Goal: Find specific page/section: Find specific page/section

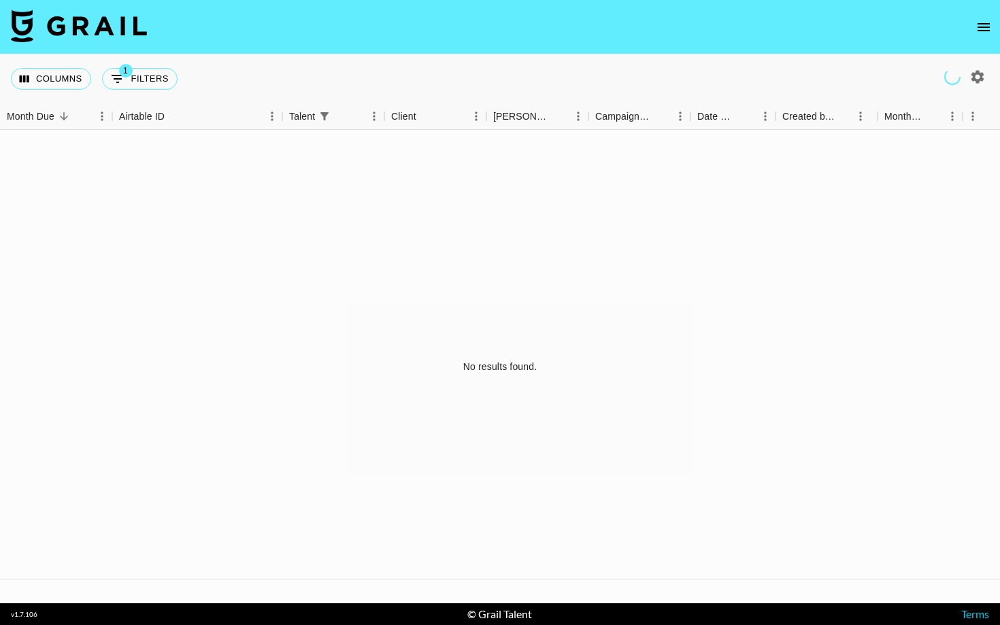
click at [982, 30] on icon "open drawer" at bounding box center [984, 27] width 12 height 8
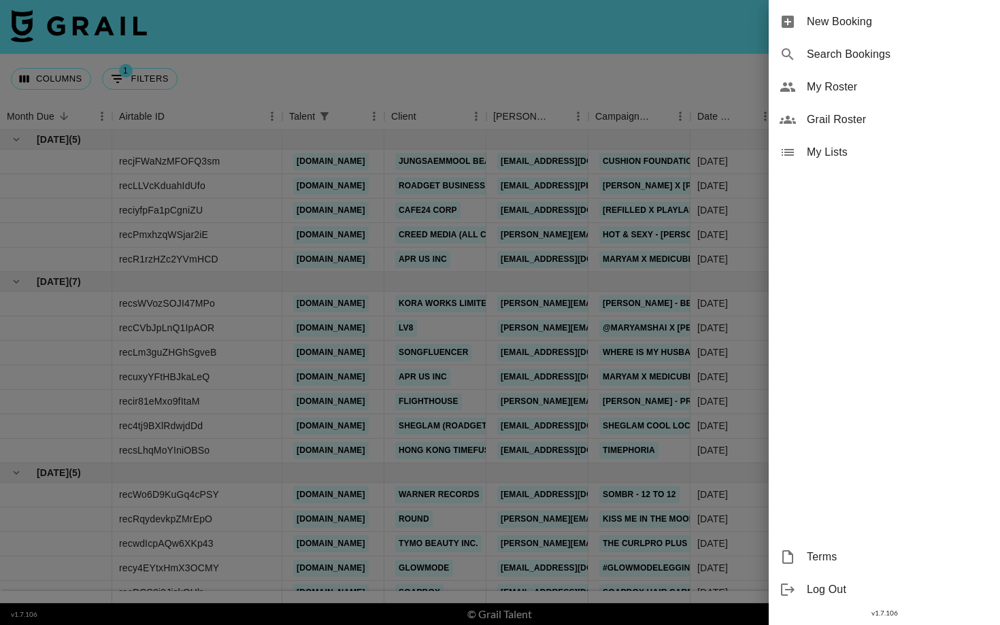
click at [309, 74] on div at bounding box center [500, 312] width 1000 height 625
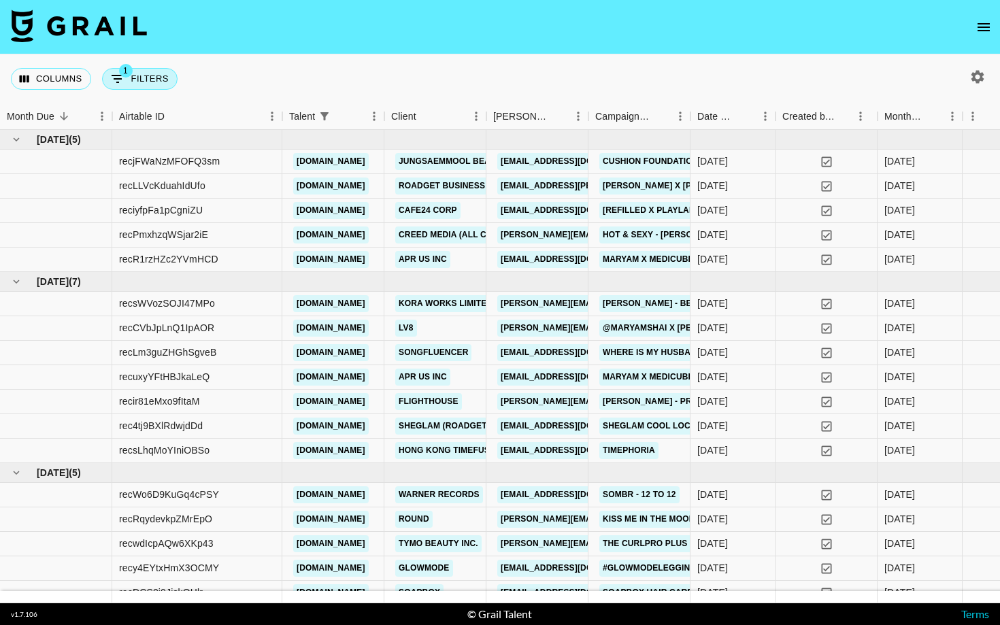
click at [161, 79] on button "1 Filters" at bounding box center [140, 79] width 76 height 22
select select "talentName"
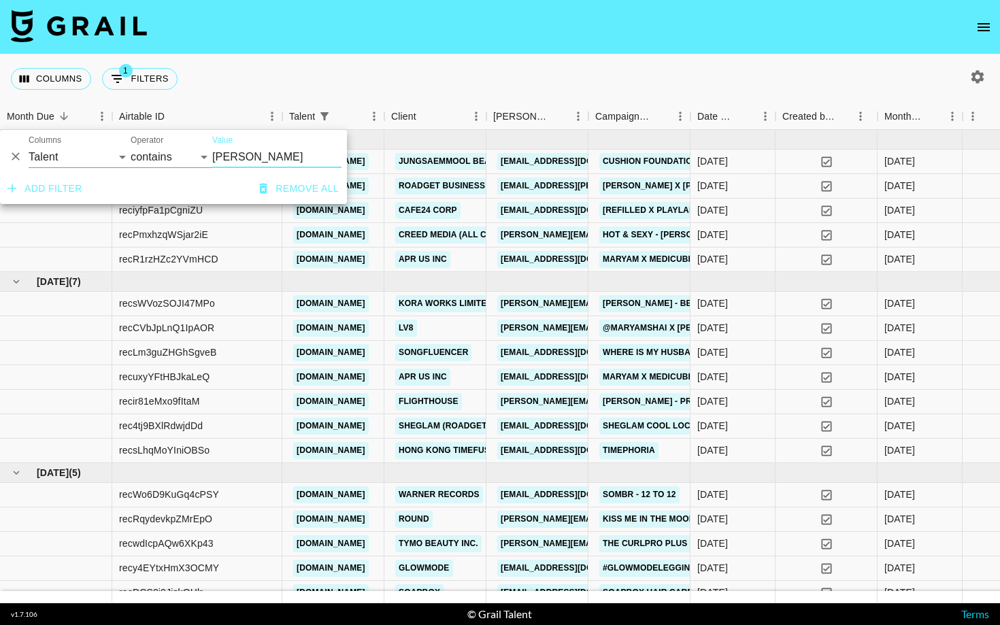
click at [286, 188] on button "Remove all" at bounding box center [299, 188] width 90 height 25
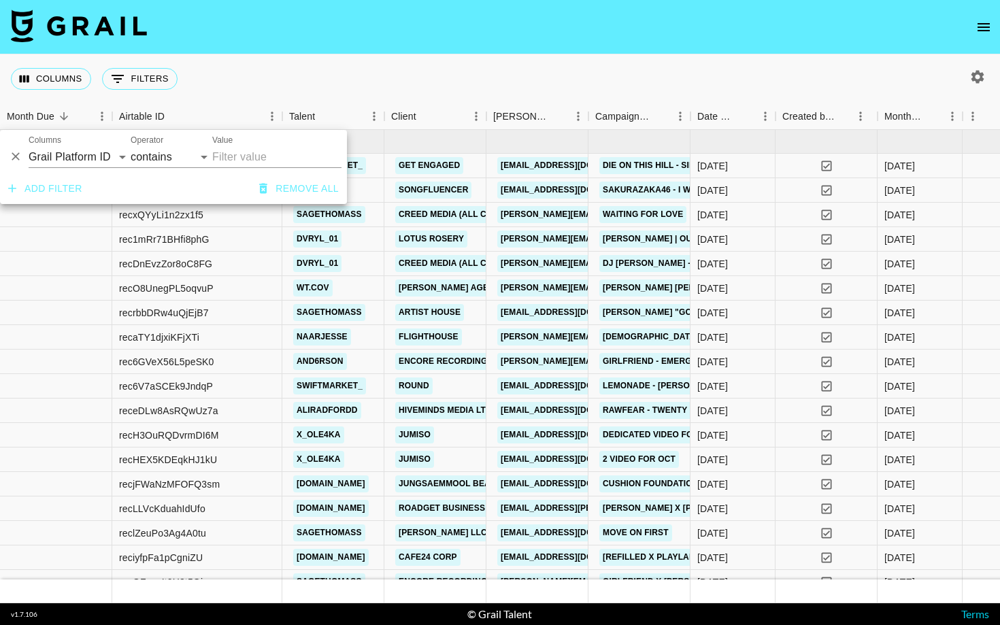
click at [835, 78] on div "Columns 0 Filters + Booking" at bounding box center [500, 78] width 1000 height 49
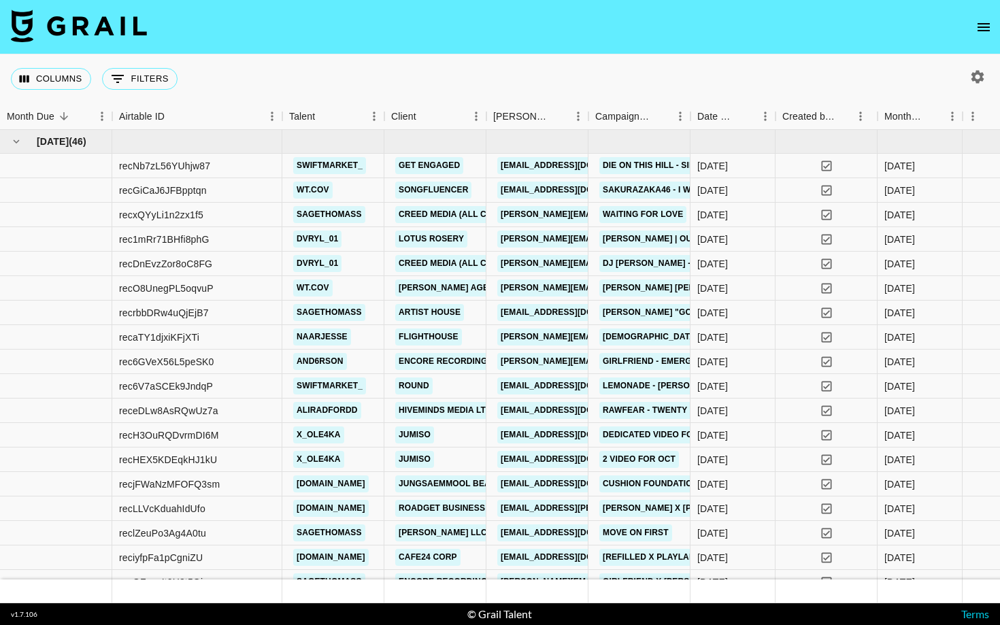
click at [985, 33] on icon "open drawer" at bounding box center [984, 27] width 16 height 16
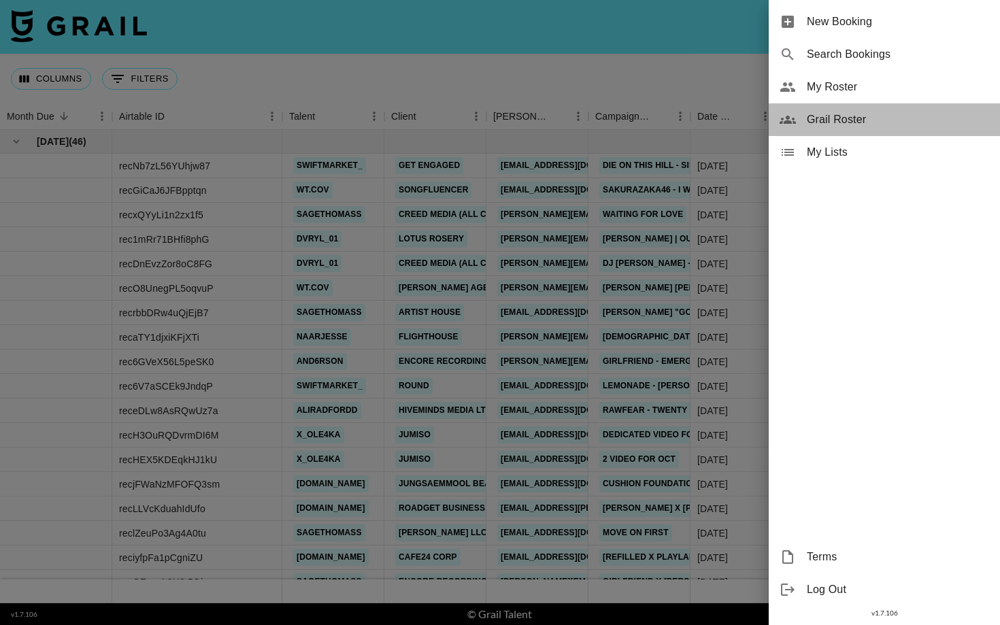
click at [891, 126] on span "Grail Roster" at bounding box center [898, 120] width 182 height 16
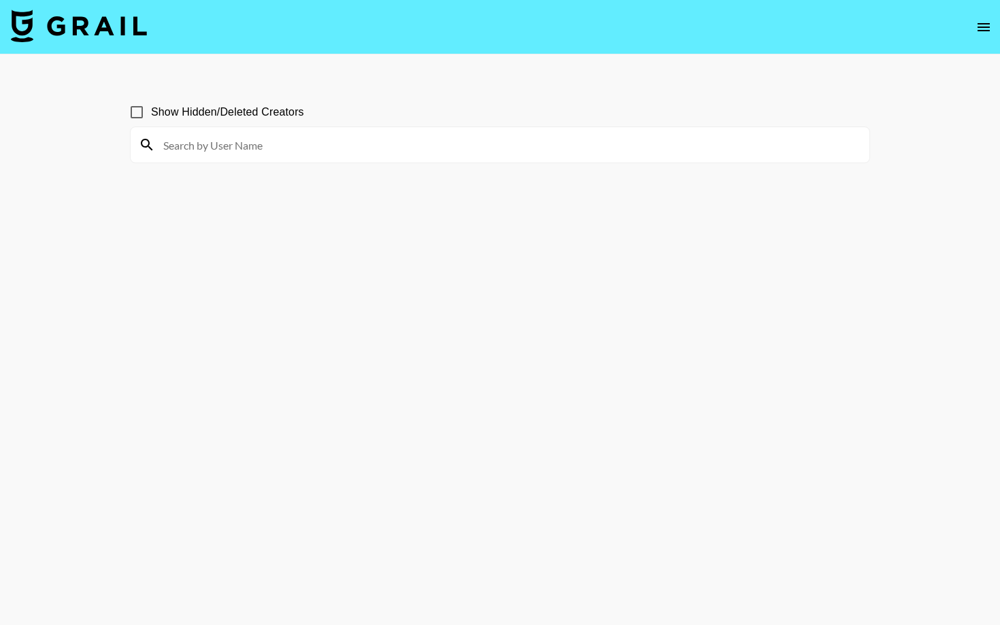
click at [281, 149] on input at bounding box center [508, 145] width 706 height 22
paste input "ameliagabs"
type input "ameliagabs"
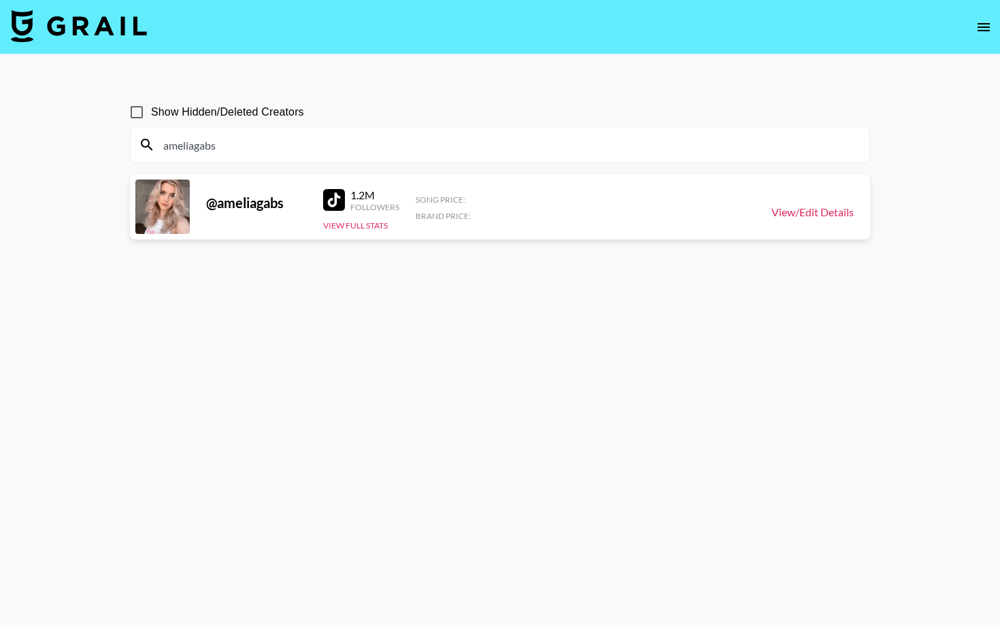
click at [790, 210] on link "View/Edit Details" at bounding box center [813, 212] width 82 height 14
